Goal: Transaction & Acquisition: Purchase product/service

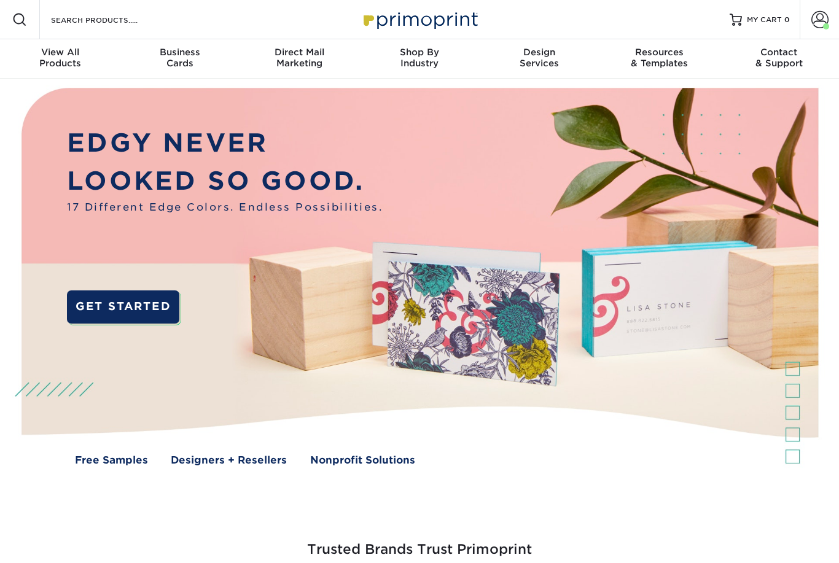
click at [816, 28] on span at bounding box center [819, 19] width 17 height 17
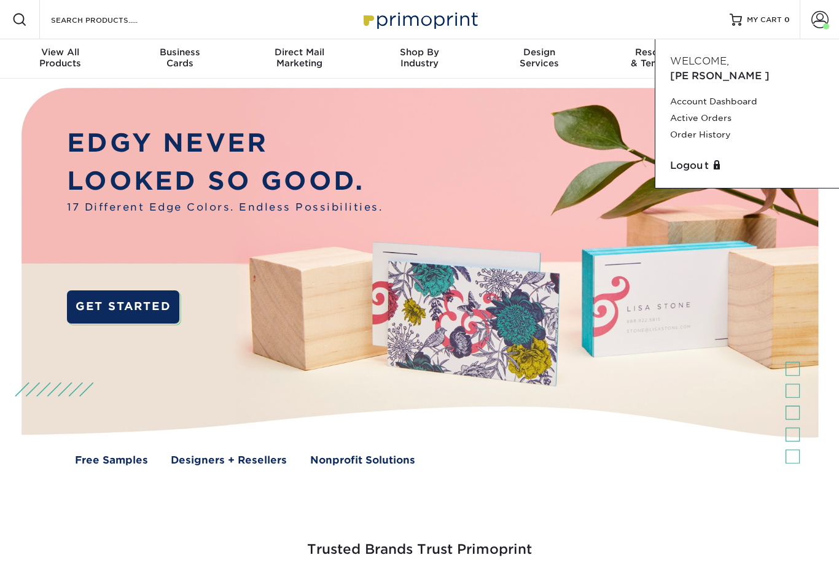
click at [716, 110] on link "Active Orders" at bounding box center [747, 118] width 154 height 17
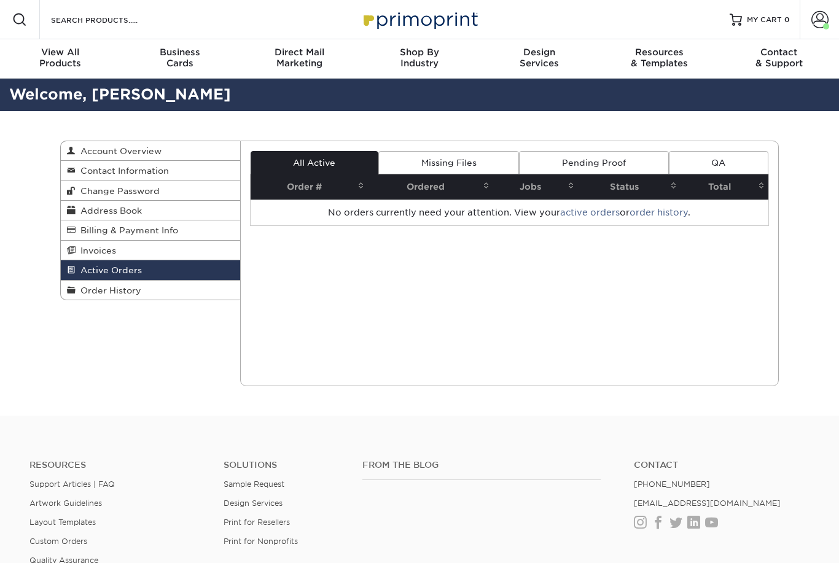
click at [93, 289] on span "Order History" at bounding box center [109, 290] width 66 height 10
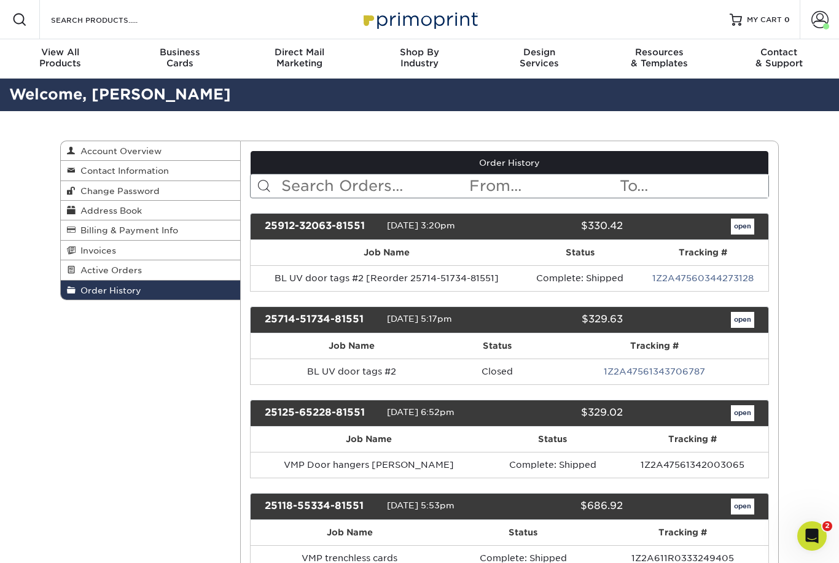
click at [740, 235] on link "open" at bounding box center [742, 227] width 23 height 16
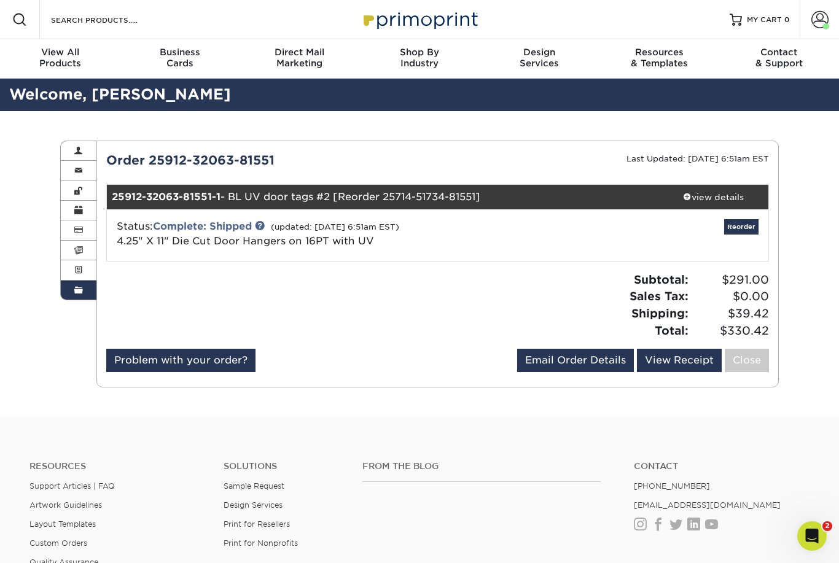
click at [745, 224] on link "Reorder" at bounding box center [741, 226] width 34 height 15
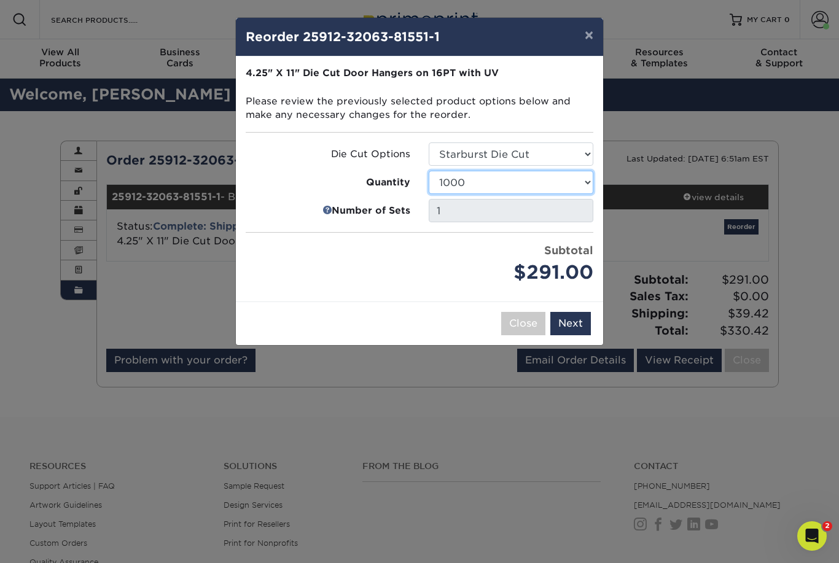
click at [575, 180] on select "250 500 1000 2500 5000 10000 15000 20000 25000" at bounding box center [511, 182] width 165 height 23
click at [565, 190] on select "250 500 1000 2500 5000 10000 15000 20000 25000" at bounding box center [511, 182] width 165 height 23
select select "02d8d163-ee8f-41cc-acce-9863ad0deb38"
click at [580, 323] on button "Next" at bounding box center [570, 323] width 41 height 23
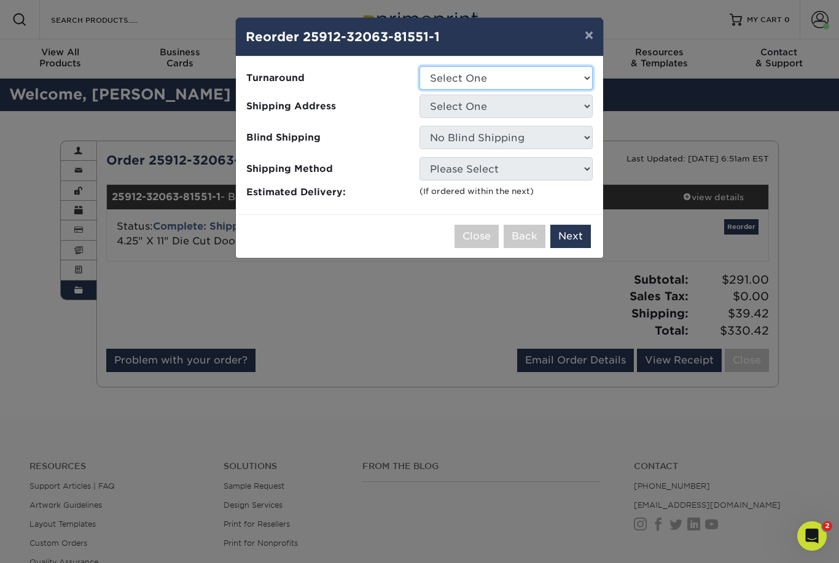
click at [577, 78] on select "Select One 2-4 Business Days 2 Day Next Business Day" at bounding box center [505, 77] width 173 height 23
select select "840e8a0f-a62b-493e-9f15-495c8914944a"
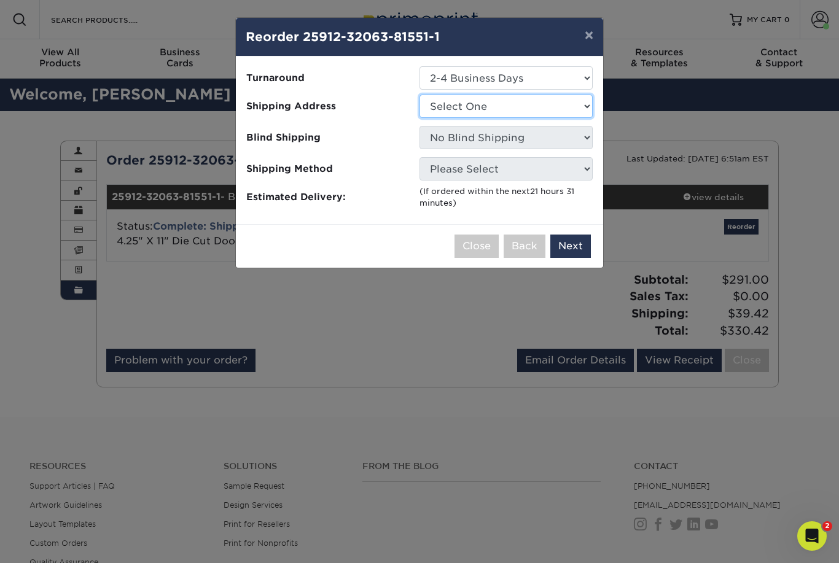
click at [561, 104] on select "Select One Velocity house" at bounding box center [505, 106] width 173 height 23
select select "260704"
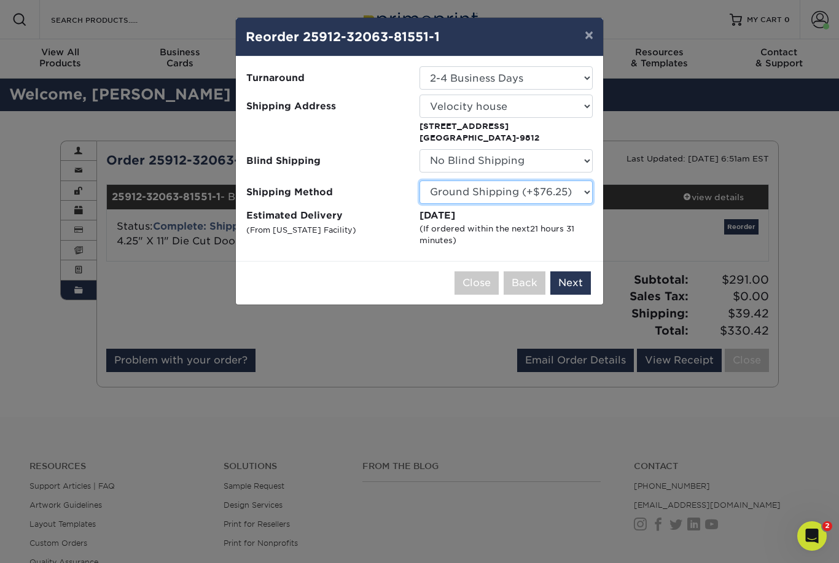
click at [567, 198] on select "Please Select Ground Shipping (+$76.25) 3 Day Shipping Service (+$106.94) 2 Day…" at bounding box center [505, 191] width 173 height 23
click at [578, 190] on select "Please Select Ground Shipping (+$76.25) 3 Day Shipping Service (+$106.94) 2 Day…" at bounding box center [505, 191] width 173 height 23
click at [573, 196] on select "Please Select Ground Shipping (+$76.25) 3 Day Shipping Service (+$106.94) 2 Day…" at bounding box center [505, 191] width 173 height 23
click at [558, 195] on select "Please Select Ground Shipping (+$76.25) 3 Day Shipping Service (+$106.94) 2 Day…" at bounding box center [505, 191] width 173 height 23
click at [576, 193] on select "Please Select Ground Shipping (+$76.25) 3 Day Shipping Service (+$106.94) 2 Day…" at bounding box center [505, 191] width 173 height 23
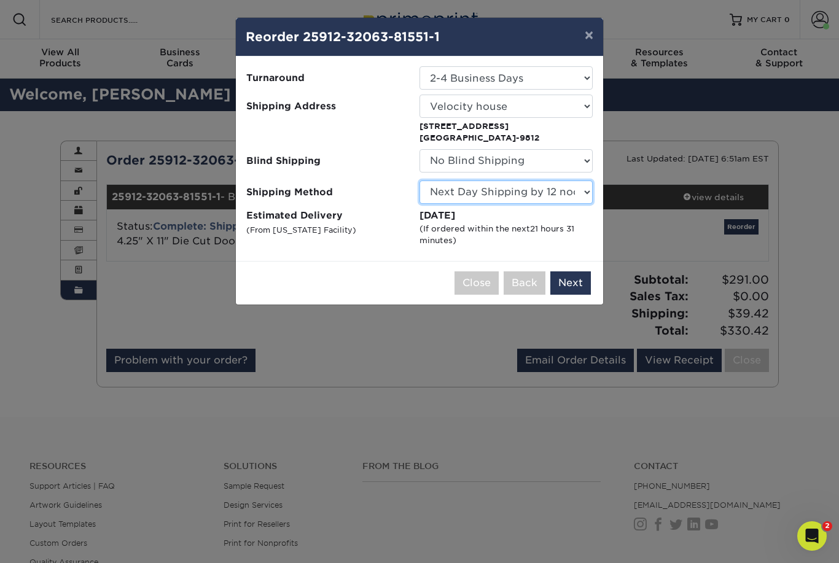
click at [573, 190] on select "Please Select Ground Shipping (+$76.25) 3 Day Shipping Service (+$106.94) 2 Day…" at bounding box center [505, 191] width 173 height 23
click at [570, 180] on select "Please Select Ground Shipping (+$76.25) 3 Day Shipping Service (+$106.94) 2 Day…" at bounding box center [505, 191] width 173 height 23
select select "03"
click at [573, 279] on button "Next" at bounding box center [570, 282] width 41 height 23
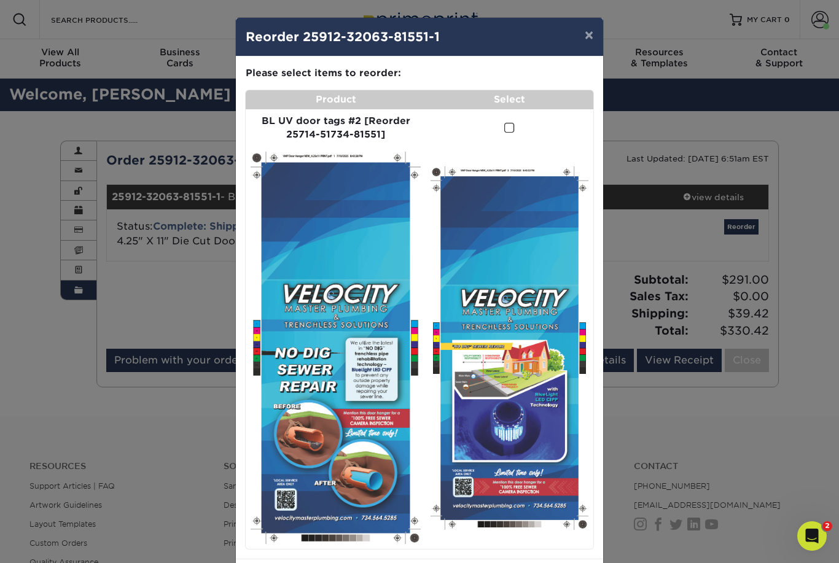
click at [510, 122] on span at bounding box center [509, 128] width 10 height 12
click at [0, 0] on input "checkbox" at bounding box center [0, 0] width 0 height 0
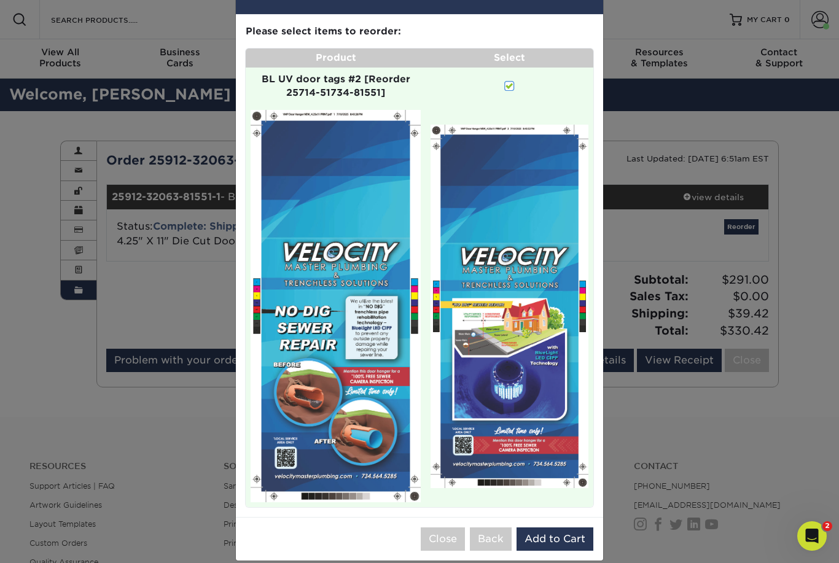
scroll to position [41, 0]
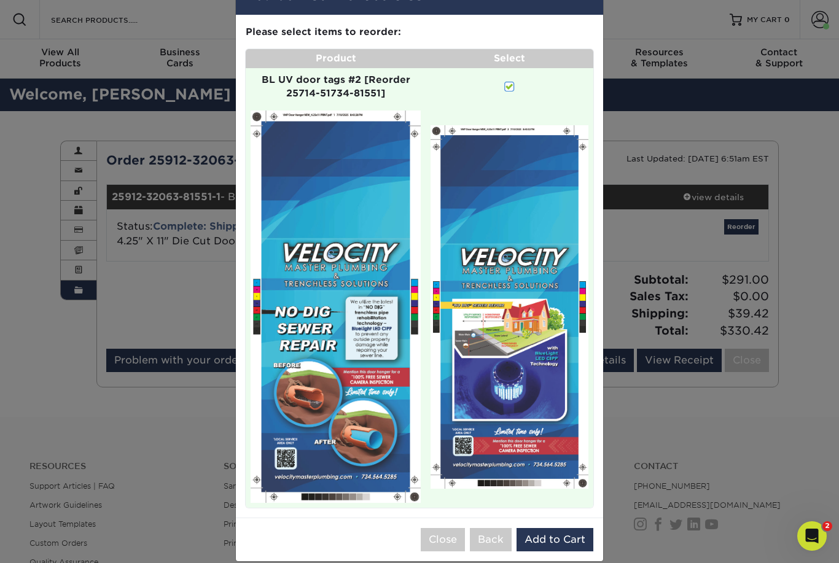
click at [558, 528] on button "Add to Cart" at bounding box center [554, 539] width 77 height 23
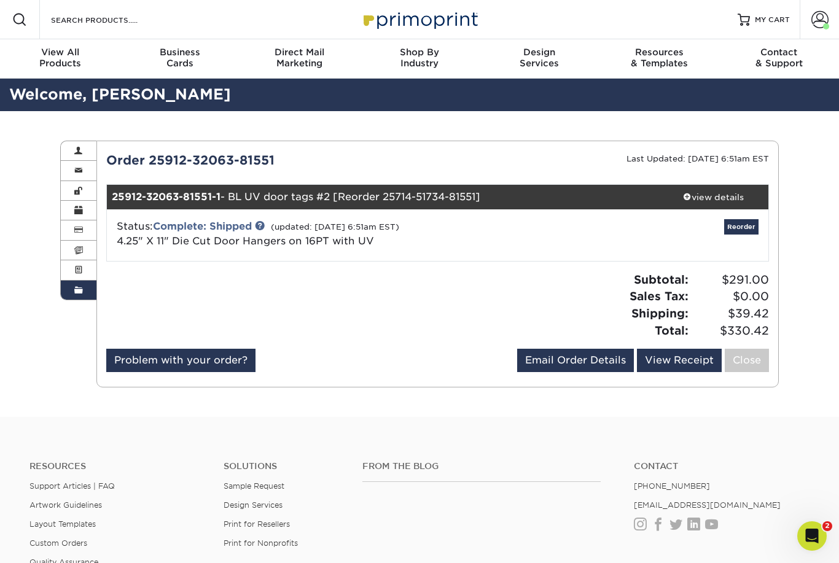
click at [763, 20] on span "MY CART" at bounding box center [772, 20] width 35 height 10
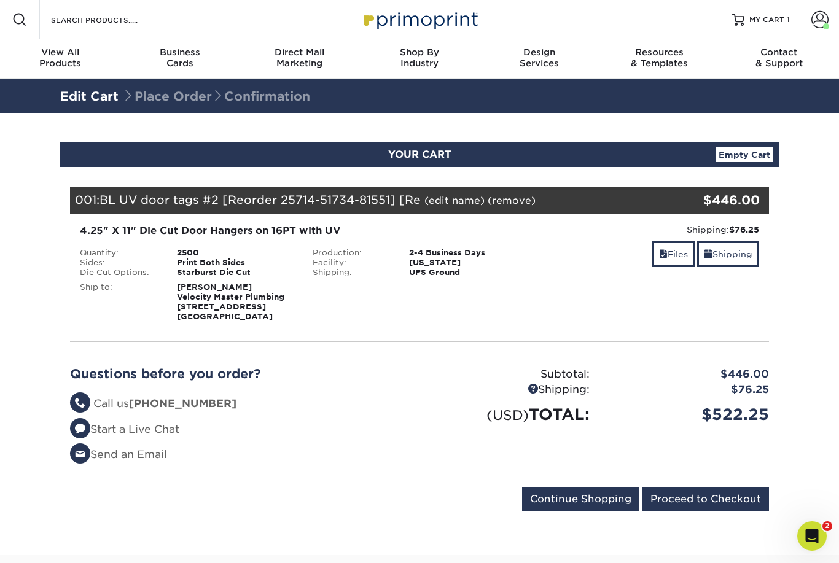
click at [723, 497] on input "Proceed to Checkout" at bounding box center [705, 498] width 126 height 23
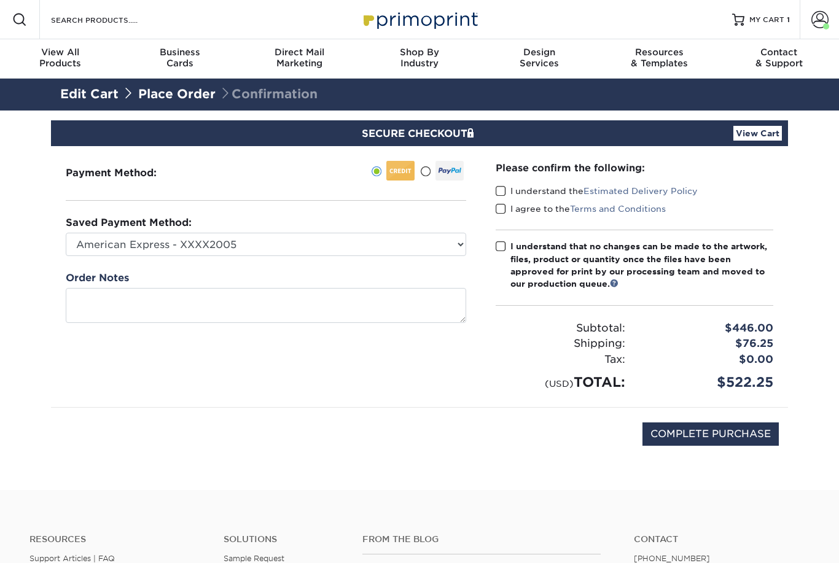
click at [504, 190] on span at bounding box center [500, 191] width 10 height 12
click at [0, 0] on input "I understand the Estimated Delivery Policy" at bounding box center [0, 0] width 0 height 0
click at [503, 209] on span at bounding box center [500, 209] width 10 height 12
click at [0, 0] on input "I agree to the Terms and Conditions" at bounding box center [0, 0] width 0 height 0
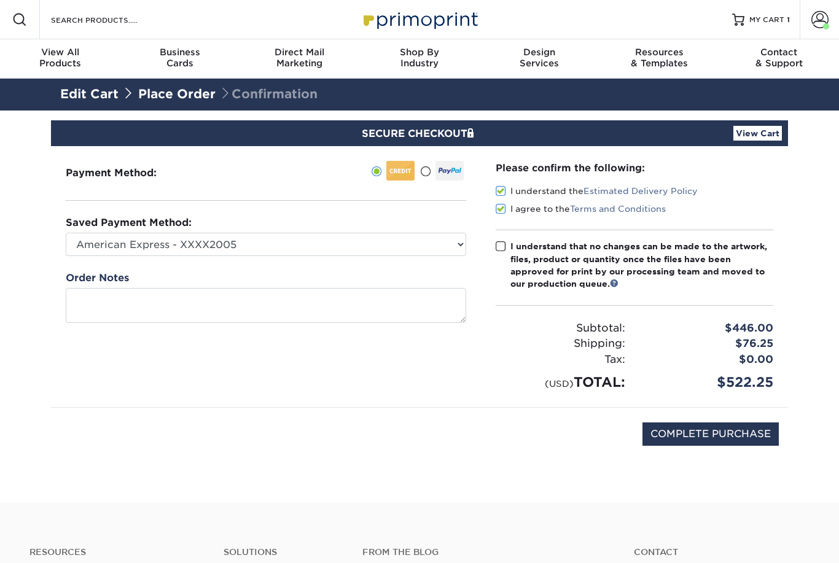
click at [498, 254] on label "I understand that no changes can be made to the artwork, files, product or quan…" at bounding box center [633, 265] width 277 height 50
click at [0, 0] on input "I understand that no changes can be made to the artwork, files, product or quan…" at bounding box center [0, 0] width 0 height 0
click at [750, 433] on input "COMPLETE PURCHASE" at bounding box center [710, 433] width 136 height 23
type input "PROCESSING, PLEASE WAIT..."
